Goal: Navigation & Orientation: Go to known website

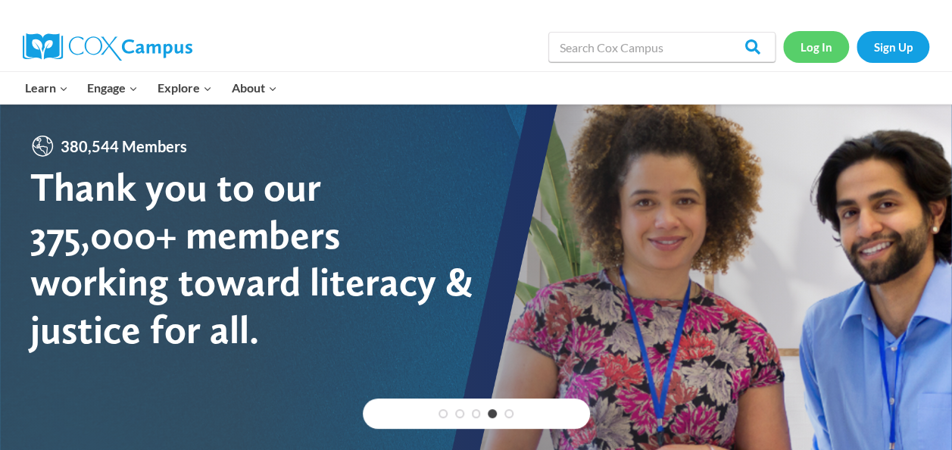
click at [815, 44] on link "Log In" at bounding box center [816, 46] width 66 height 31
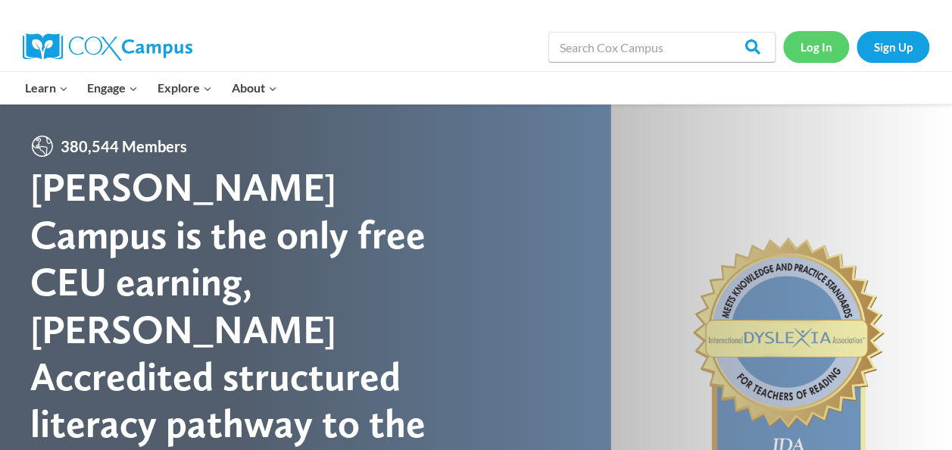
click at [821, 47] on link "Log In" at bounding box center [816, 46] width 66 height 31
